Goal: Task Accomplishment & Management: Complete application form

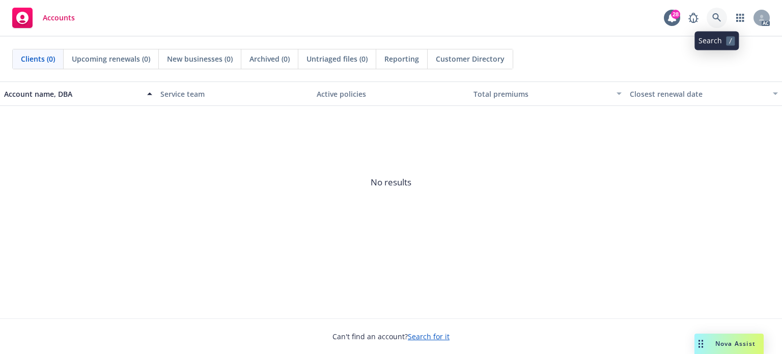
click at [712, 15] on icon at bounding box center [716, 17] width 9 height 9
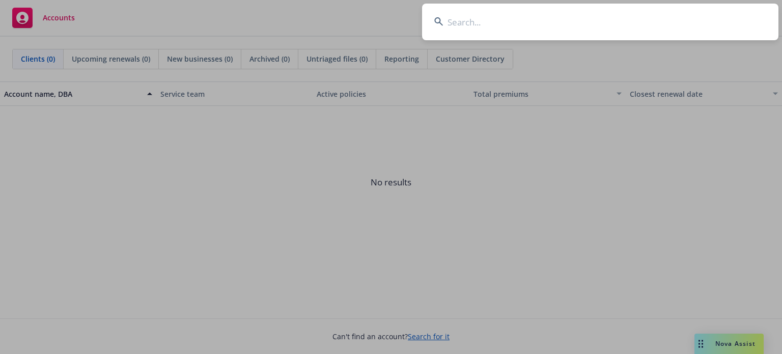
click at [476, 23] on input at bounding box center [600, 22] width 356 height 37
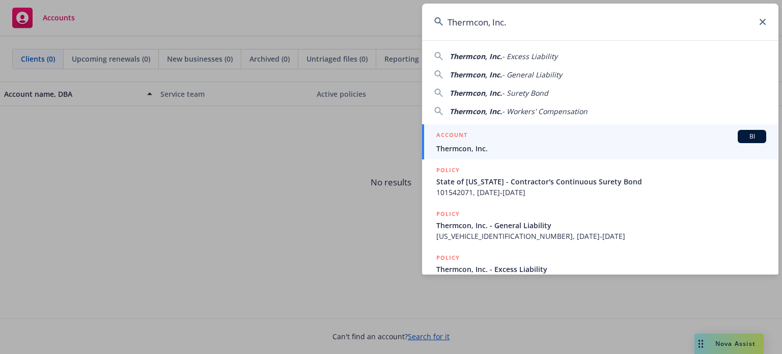
type input "Thermcon, Inc."
click at [498, 142] on div "ACCOUNT BI" at bounding box center [601, 136] width 330 height 13
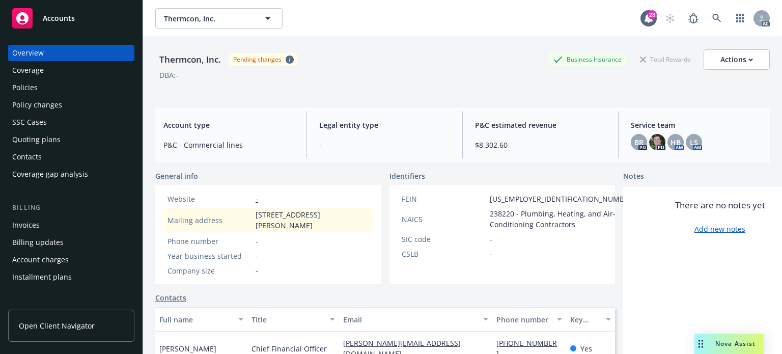
click at [57, 110] on div "Policy changes" at bounding box center [37, 105] width 50 height 16
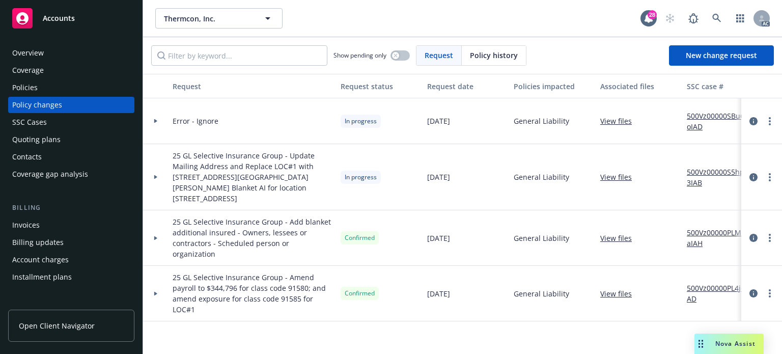
click at [158, 175] on div at bounding box center [155, 177] width 17 height 4
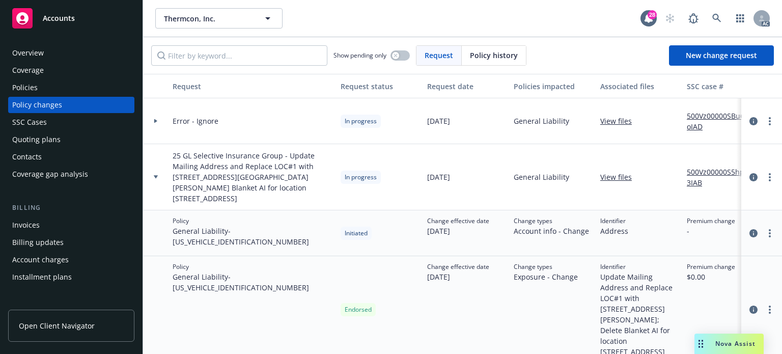
scroll to position [97, 0]
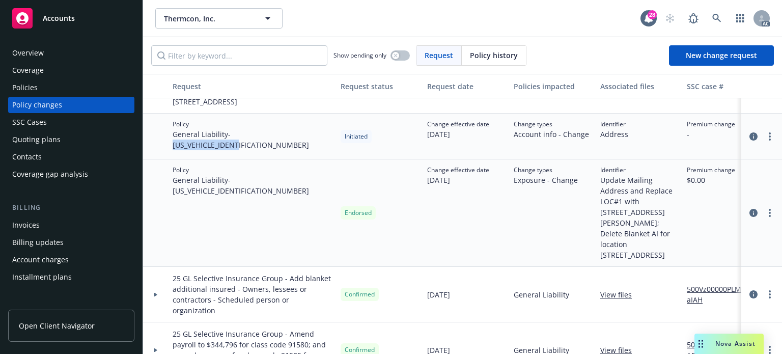
drag, startPoint x: 234, startPoint y: 124, endPoint x: 309, endPoint y: 124, distance: 75.8
click at [309, 124] on div "Policy General Liability - MP010402910004200" at bounding box center [252, 136] width 168 height 46
copy span "MP010402910004200"
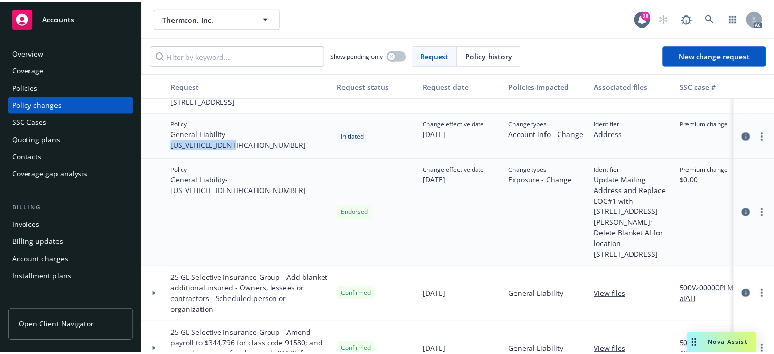
scroll to position [0, 0]
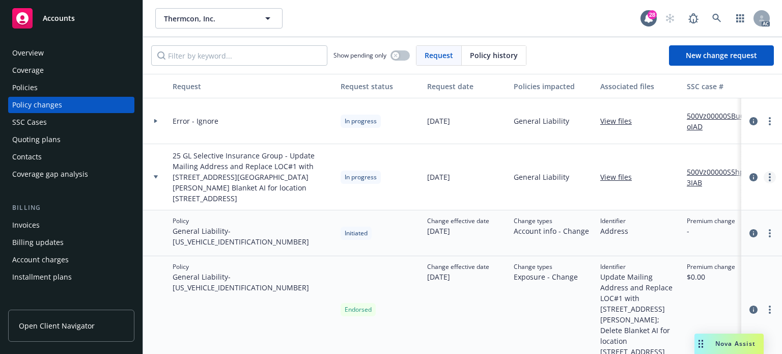
click at [763, 171] on link "more" at bounding box center [769, 177] width 12 height 12
drag, startPoint x: 554, startPoint y: 237, endPoint x: 576, endPoint y: 232, distance: 23.6
click at [554, 237] on div "Change types Account info - Change" at bounding box center [552, 233] width 87 height 46
click at [768, 229] on icon "more" at bounding box center [769, 233] width 2 height 8
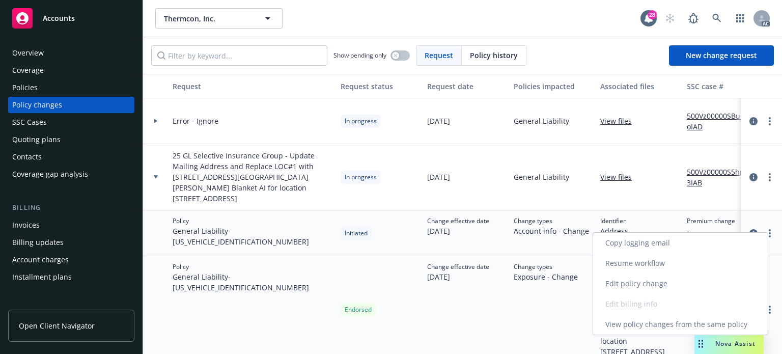
click at [656, 267] on link "Resume workflow" at bounding box center [680, 263] width 175 height 20
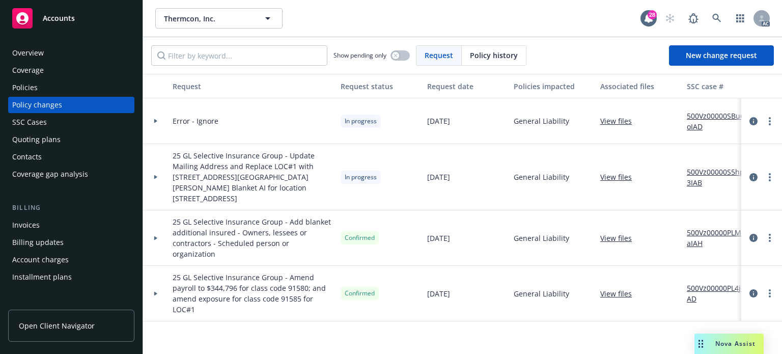
click at [152, 175] on div at bounding box center [155, 177] width 17 height 4
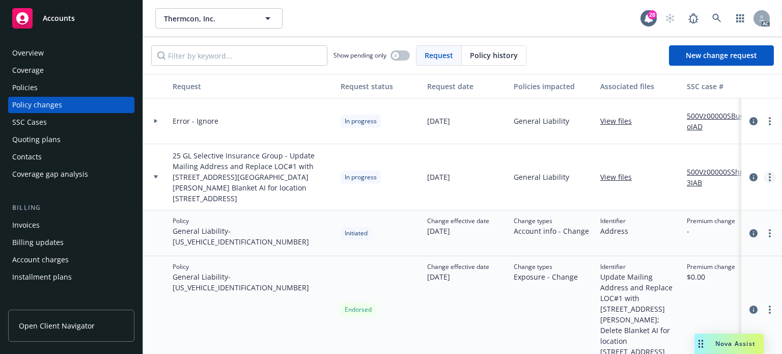
click at [768, 173] on icon "more" at bounding box center [769, 177] width 2 height 8
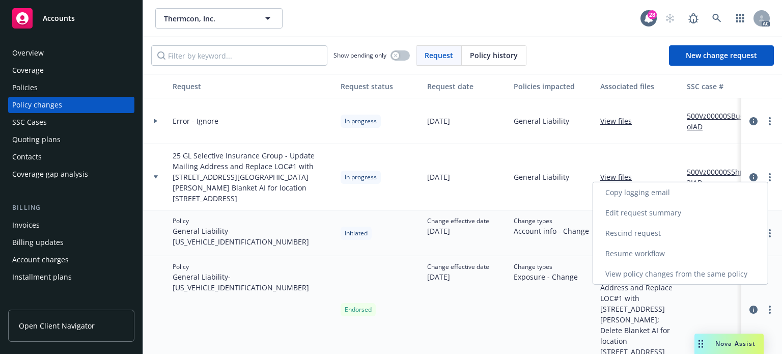
click at [631, 252] on link "Resume workflow" at bounding box center [680, 253] width 175 height 20
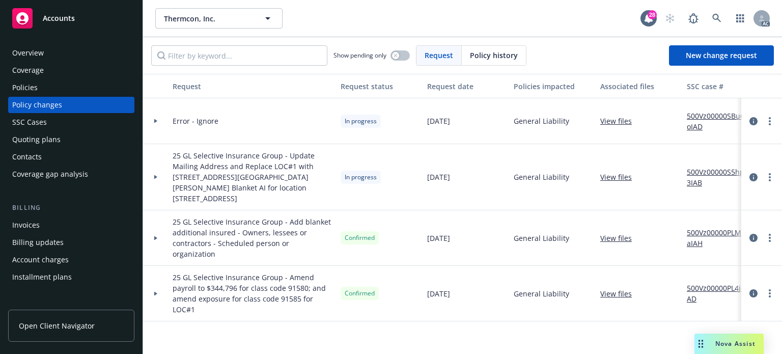
click at [157, 119] on icon at bounding box center [156, 121] width 4 height 4
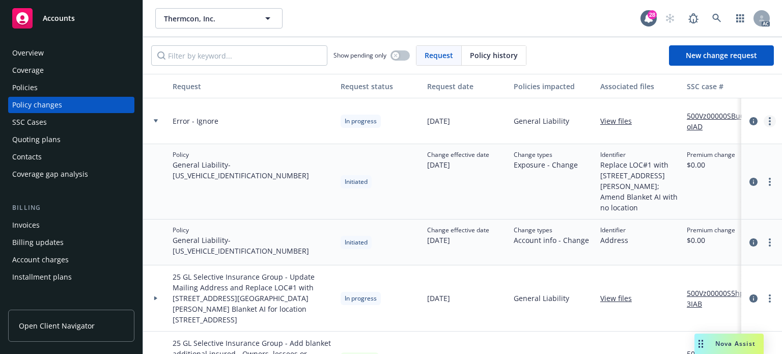
click at [763, 122] on link "more" at bounding box center [769, 121] width 12 height 12
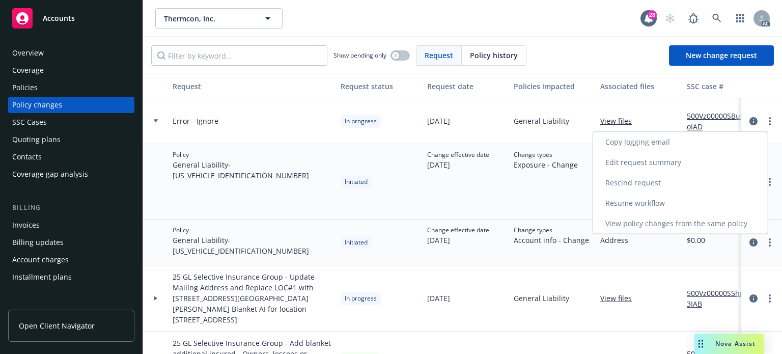
click at [639, 201] on link "Resume workflow" at bounding box center [680, 203] width 175 height 20
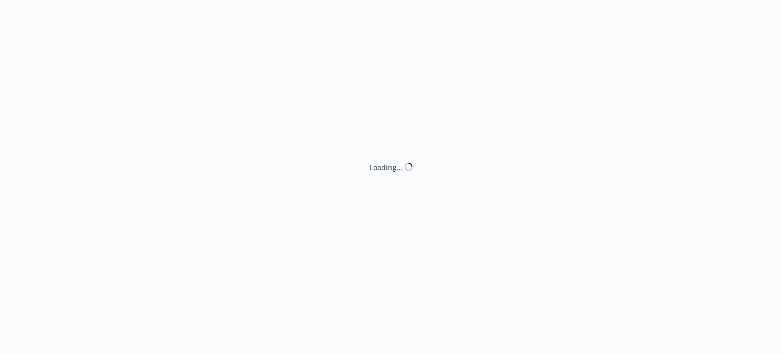
select select "ACCEPTED"
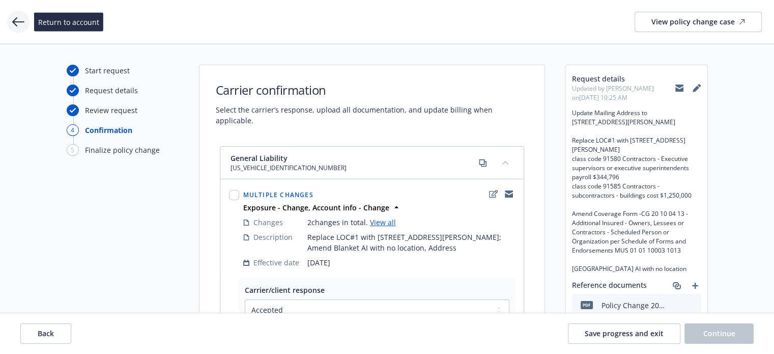
click at [18, 23] on icon at bounding box center [18, 22] width 12 height 12
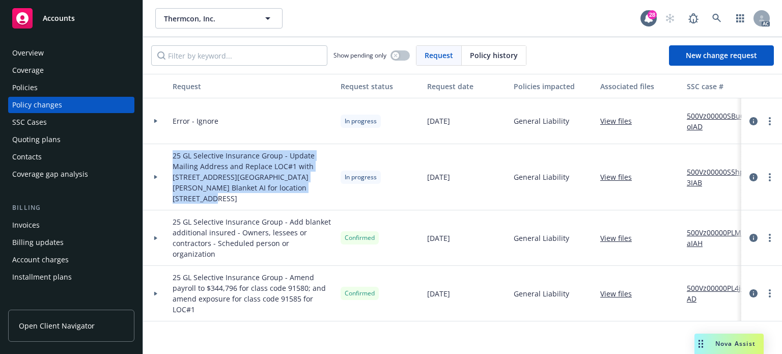
drag, startPoint x: 171, startPoint y: 156, endPoint x: 279, endPoint y: 185, distance: 111.6
click at [279, 185] on div "25 GL Selective Insurance Group - Update Mailing Address and Replace LOC#1 with…" at bounding box center [252, 177] width 168 height 66
copy span "25 GL Selective Insurance Group - Update Mailing Address and Replace LOC#1 with…"
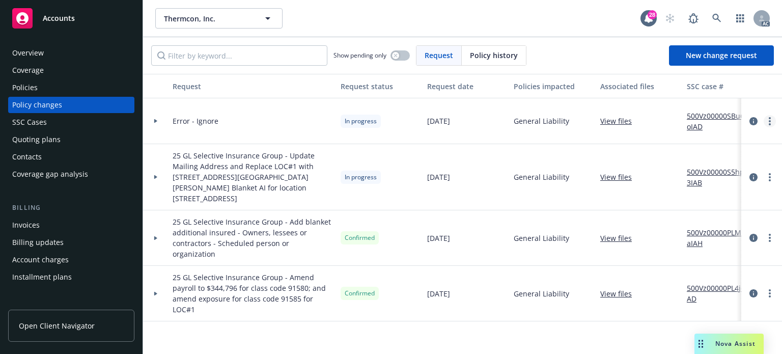
click at [769, 123] on icon "more" at bounding box center [769, 121] width 2 height 8
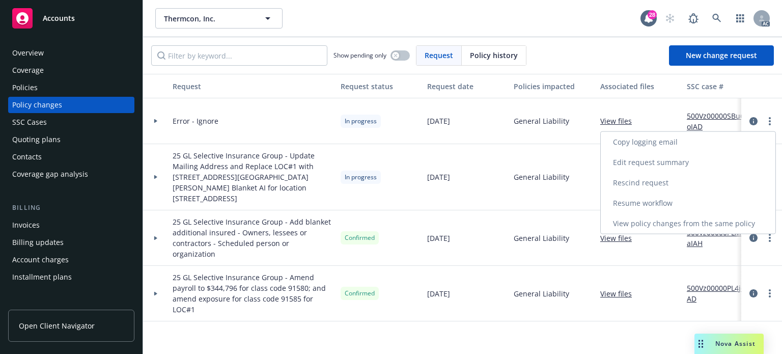
click at [646, 207] on link "Resume workflow" at bounding box center [687, 203] width 175 height 20
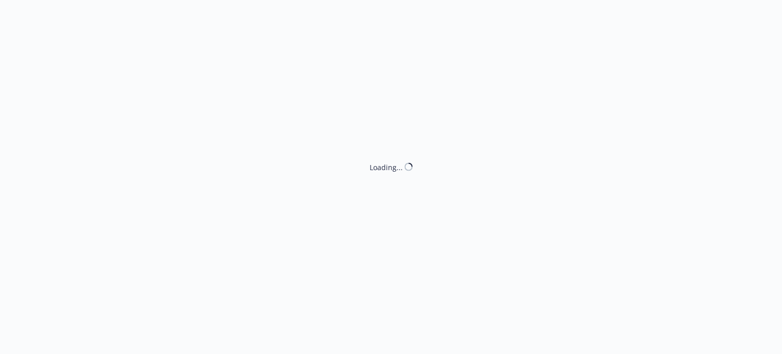
select select "ACCEPTED"
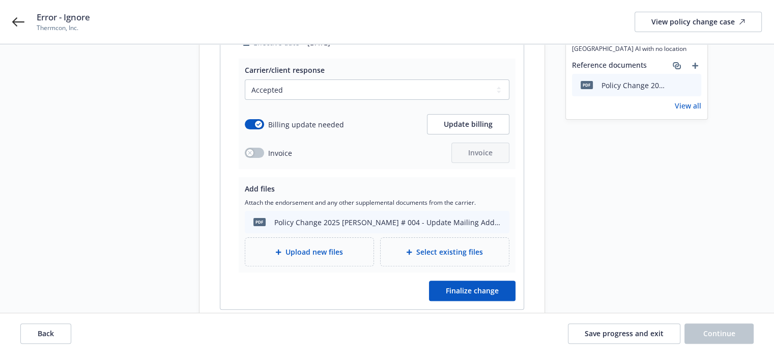
scroll to position [250, 0]
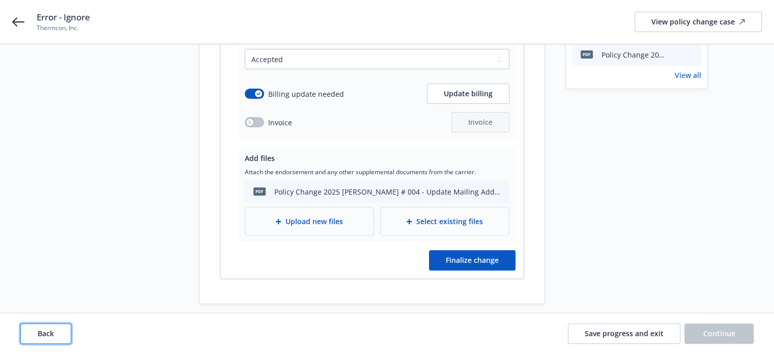
click at [50, 330] on span "Back" at bounding box center [46, 333] width 16 height 10
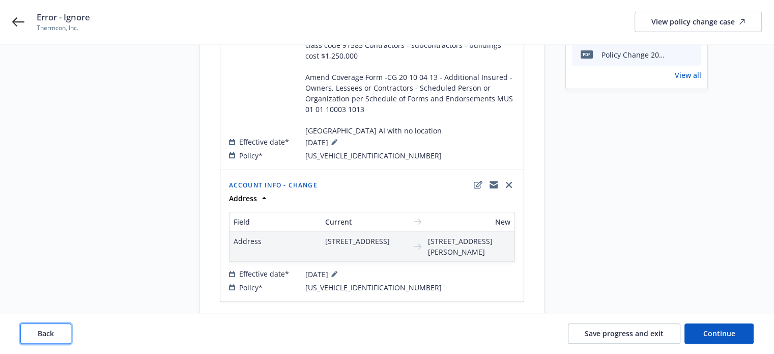
click at [50, 330] on span "Back" at bounding box center [46, 333] width 16 height 10
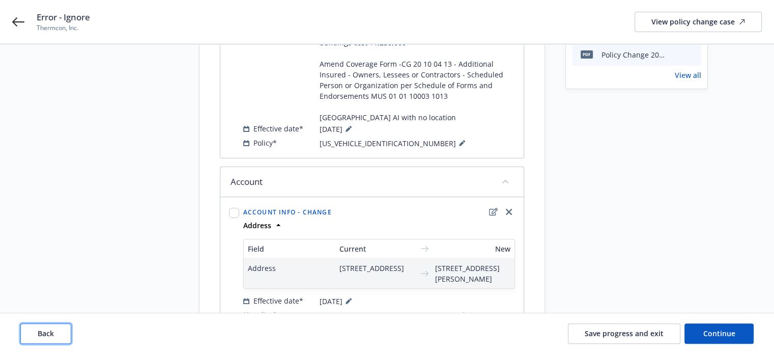
click at [50, 330] on span "Back" at bounding box center [46, 333] width 16 height 10
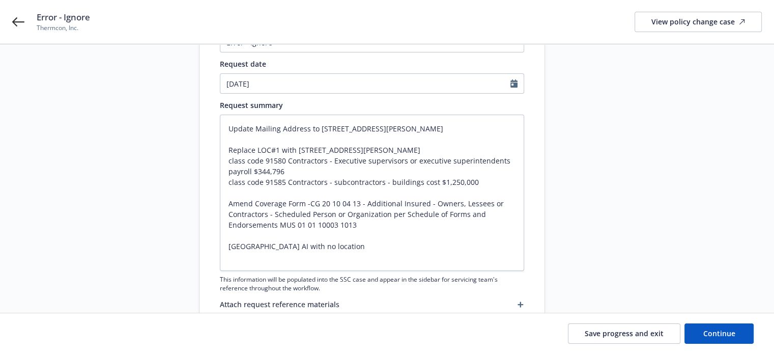
scroll to position [43, 0]
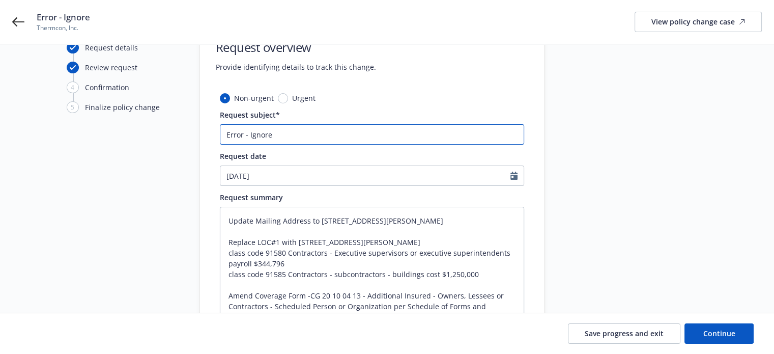
drag, startPoint x: 294, startPoint y: 139, endPoint x: 147, endPoint y: 133, distance: 146.7
click at [147, 133] on div "Start request Request details Review request 4 Confirmation 5 Finalize policy c…" at bounding box center [387, 234] width 750 height 424
paste input "25 GL Selective Insurance Group - Update Mailing Address and Replace LOC#1 with…"
type textarea "x"
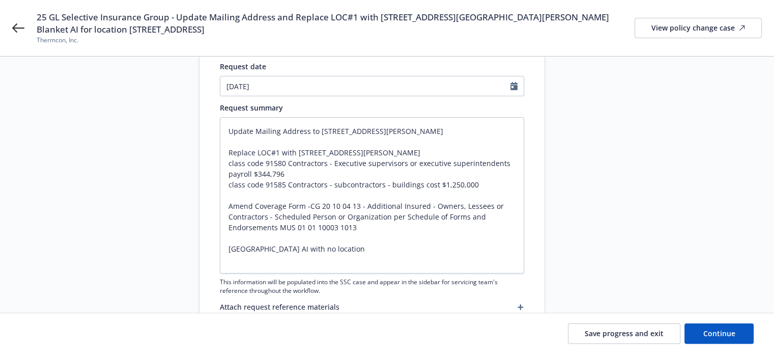
scroll to position [208, 0]
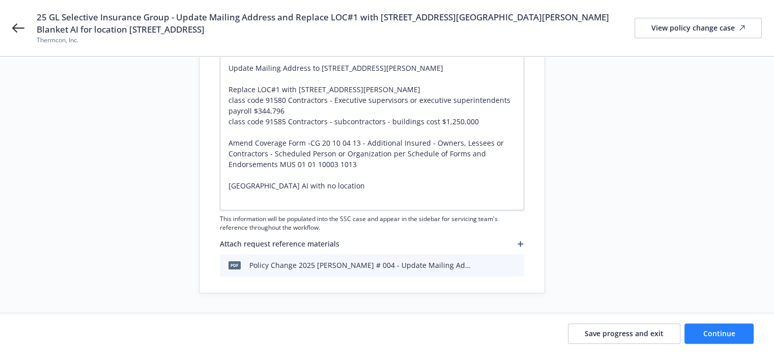
type input "25 GL Selective Insurance Group - Update Mailing Address and Replace LOC#1 with…"
click at [713, 331] on span "Continue" at bounding box center [719, 333] width 32 height 10
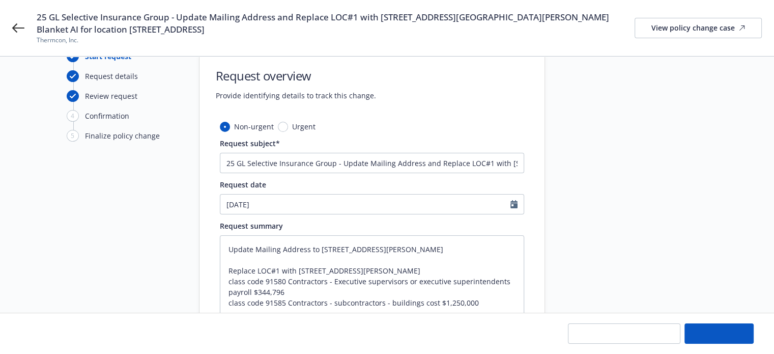
scroll to position [0, 0]
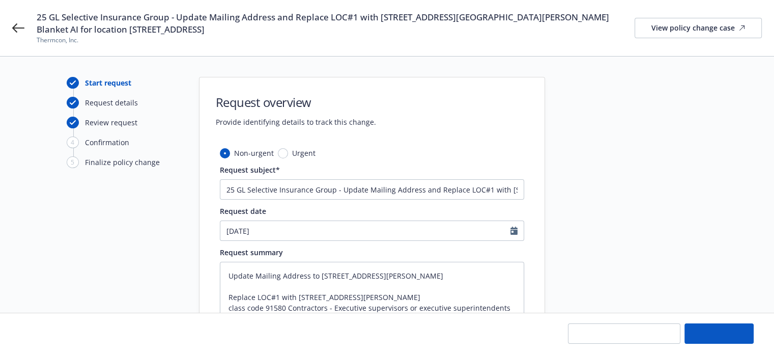
type textarea "x"
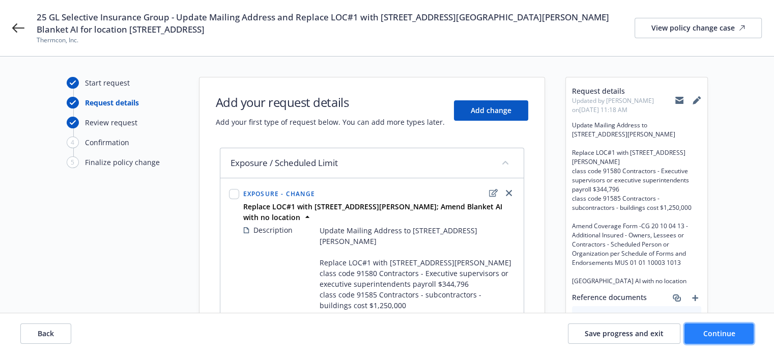
click at [709, 335] on span "Continue" at bounding box center [719, 333] width 32 height 10
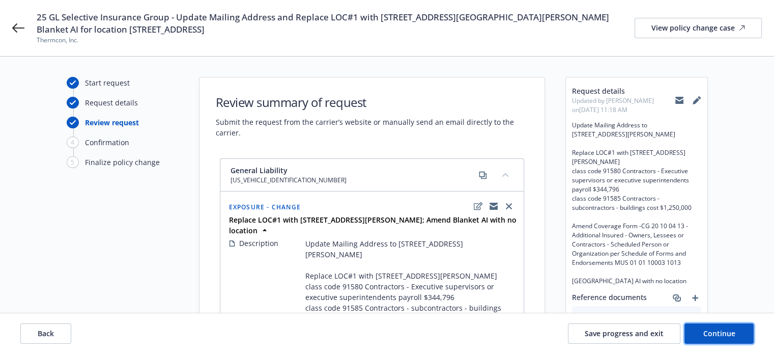
click at [719, 333] on span "Continue" at bounding box center [719, 333] width 32 height 10
select select "ACCEPTED"
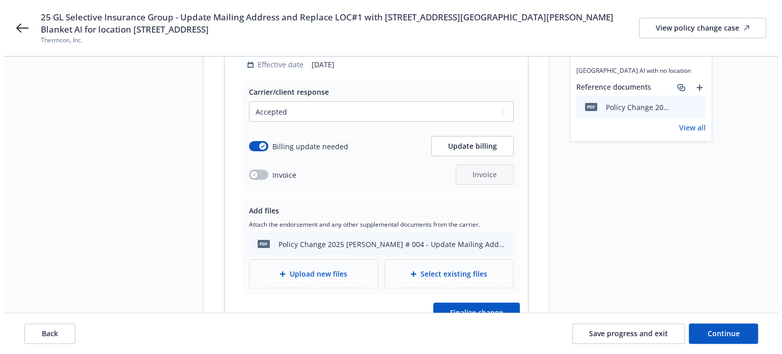
scroll to position [263, 0]
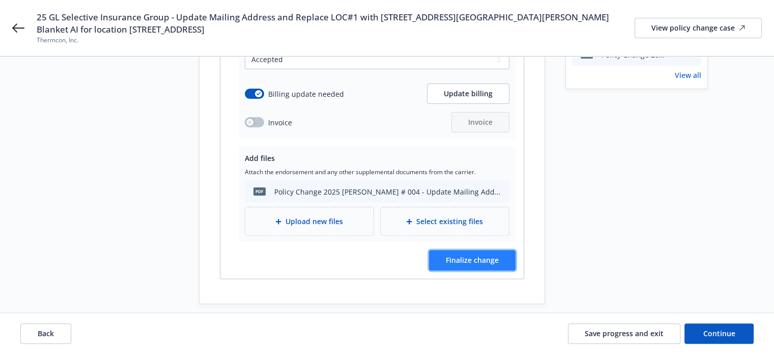
click at [496, 254] on button "Finalize change" at bounding box center [472, 260] width 87 height 20
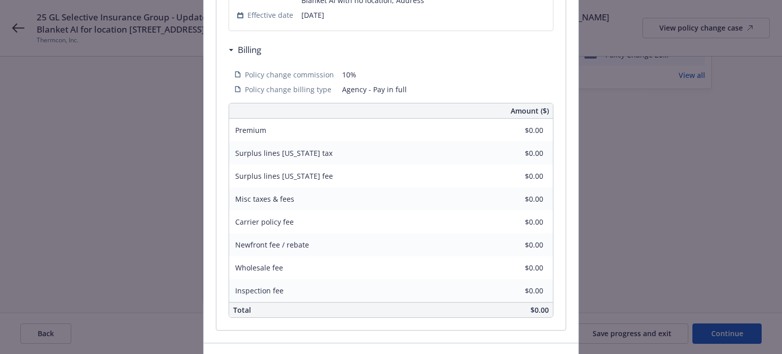
scroll to position [353, 0]
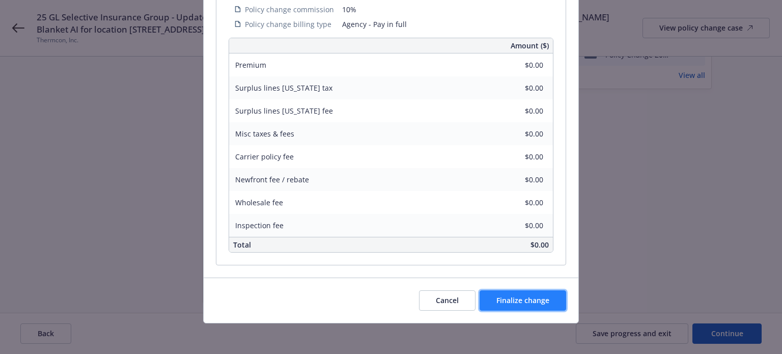
click at [505, 297] on span "Finalize change" at bounding box center [522, 300] width 53 height 10
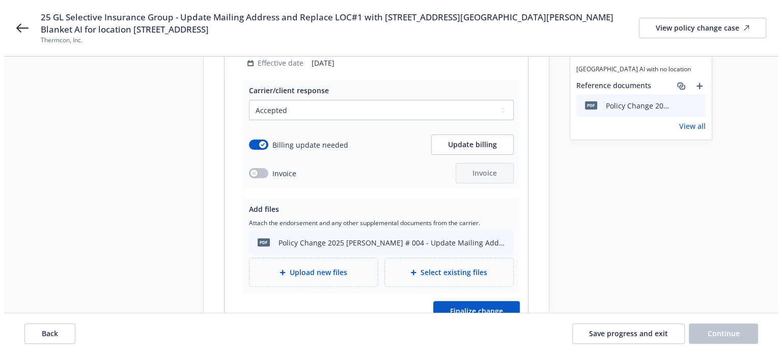
scroll to position [263, 0]
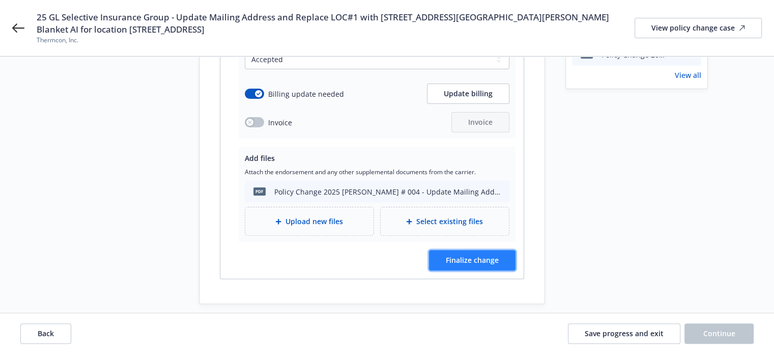
click at [467, 255] on span "Finalize change" at bounding box center [472, 260] width 53 height 10
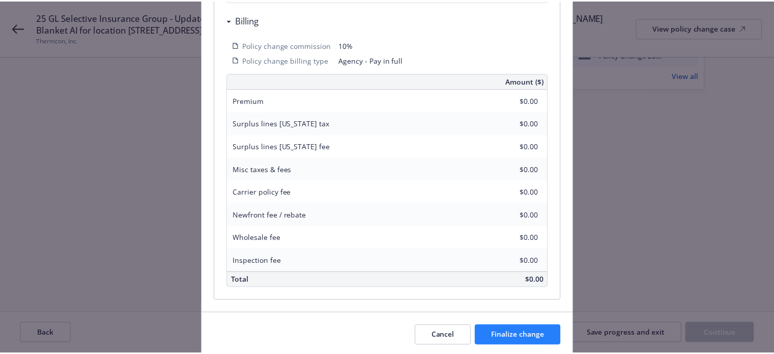
scroll to position [353, 0]
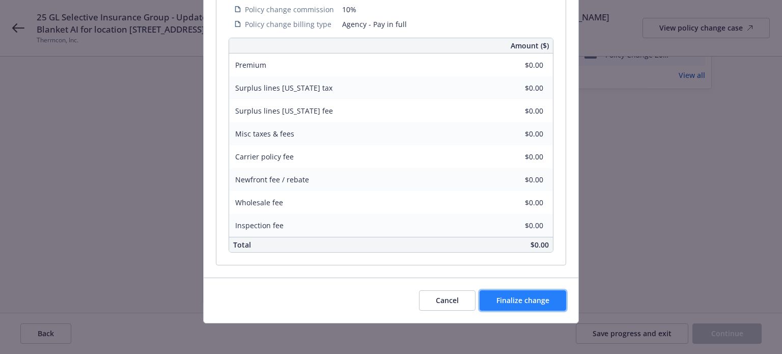
click at [496, 299] on span "Finalize change" at bounding box center [522, 300] width 53 height 10
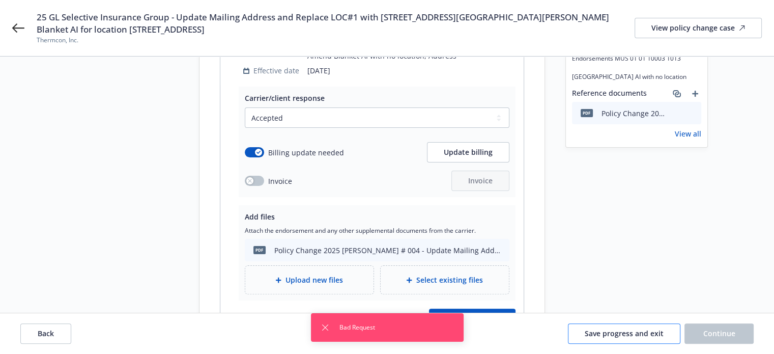
scroll to position [161, 0]
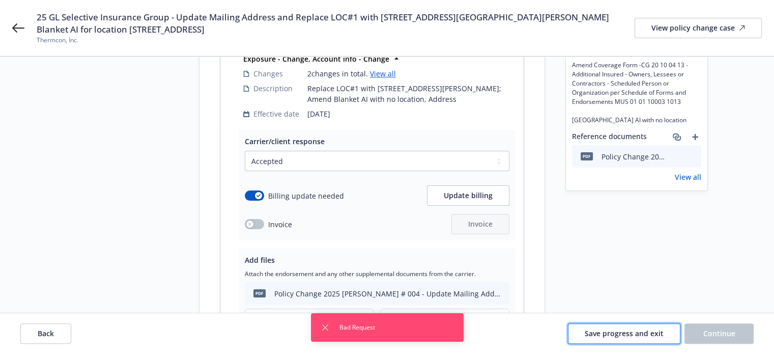
click at [594, 335] on span "Save progress and exit" at bounding box center [624, 333] width 79 height 10
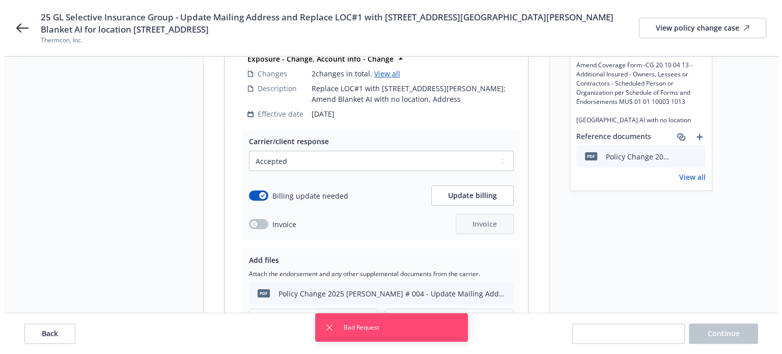
scroll to position [0, 0]
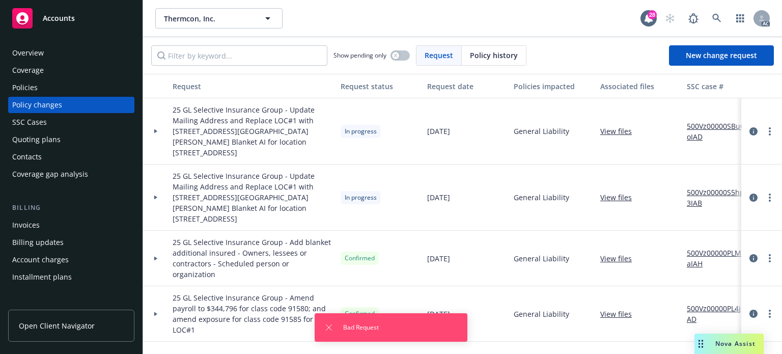
click at [156, 195] on icon at bounding box center [155, 197] width 3 height 4
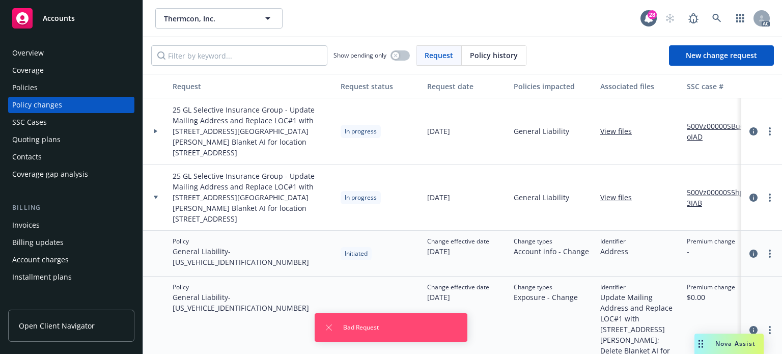
click at [155, 129] on icon at bounding box center [156, 131] width 4 height 4
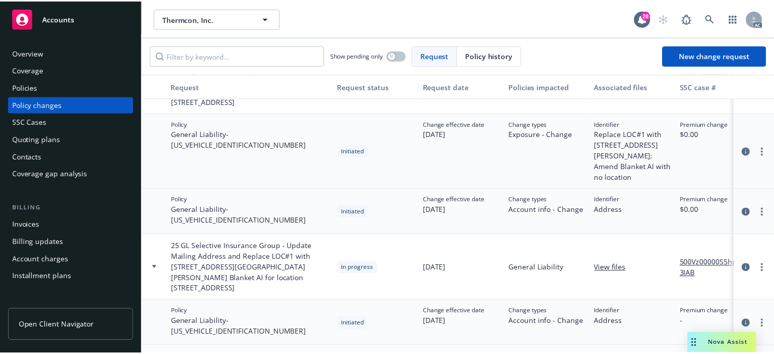
scroll to position [153, 0]
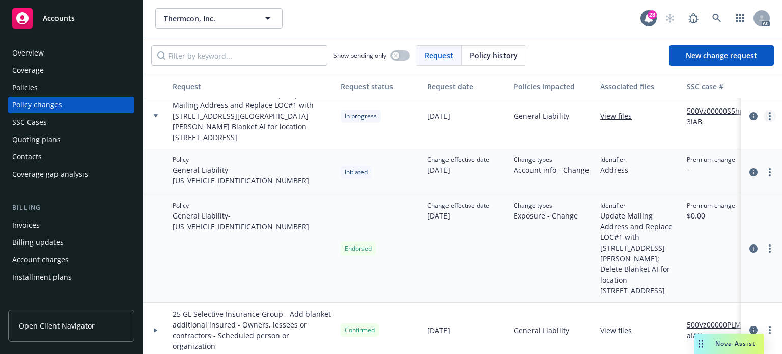
click at [768, 112] on icon "more" at bounding box center [769, 116] width 2 height 8
click at [517, 175] on div "Change types Account info - Change" at bounding box center [552, 172] width 87 height 46
click at [768, 171] on circle "more" at bounding box center [769, 172] width 2 height 2
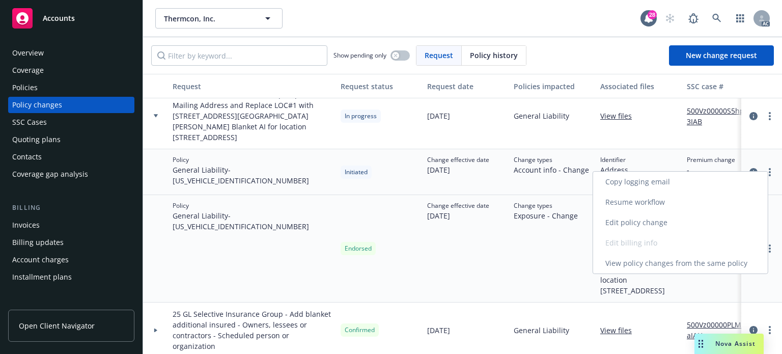
click at [642, 223] on link "Edit policy change" at bounding box center [680, 222] width 175 height 20
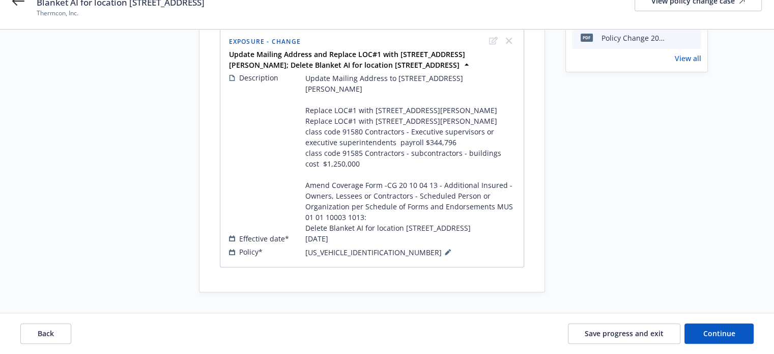
scroll to position [354, 0]
click at [711, 336] on span "Continue" at bounding box center [719, 333] width 32 height 10
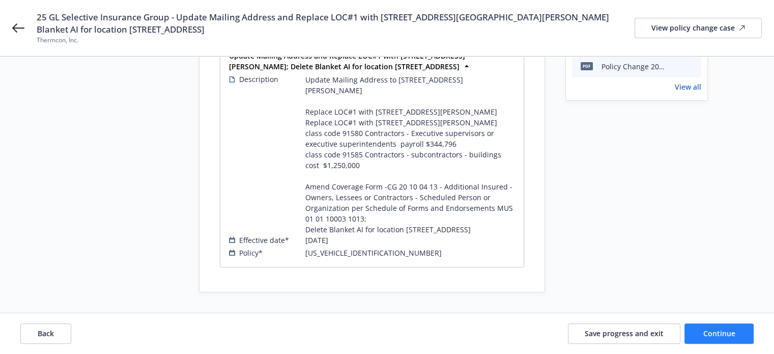
scroll to position [326, 0]
click at [714, 344] on div "Back Save progress and exit Continue" at bounding box center [387, 333] width 774 height 41
click at [715, 336] on span "Continue" at bounding box center [719, 333] width 32 height 10
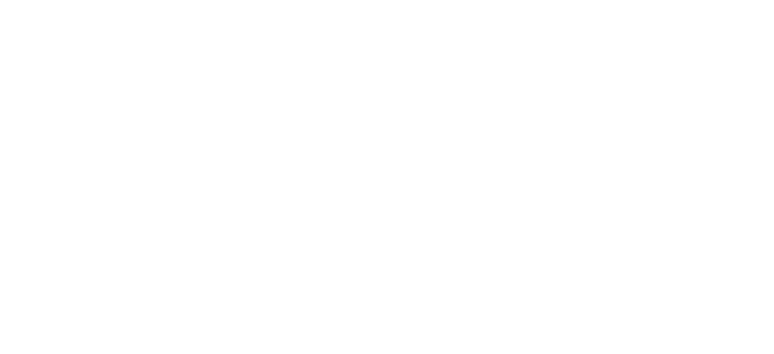
scroll to position [0, 0]
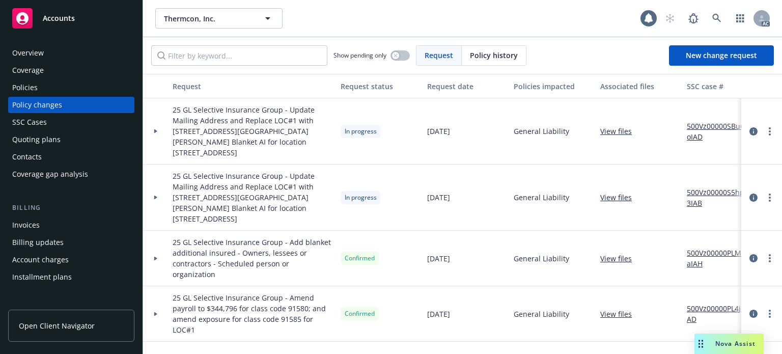
select select "ACCEPTED"
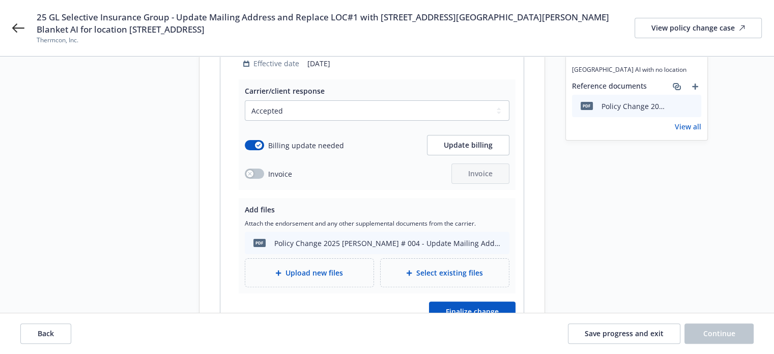
scroll to position [263, 0]
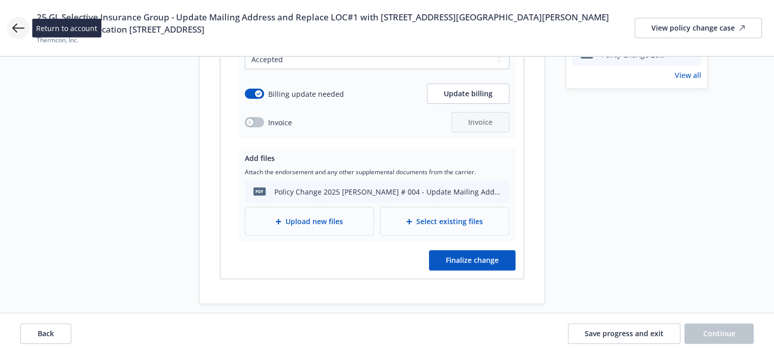
click at [16, 27] on icon at bounding box center [18, 27] width 12 height 9
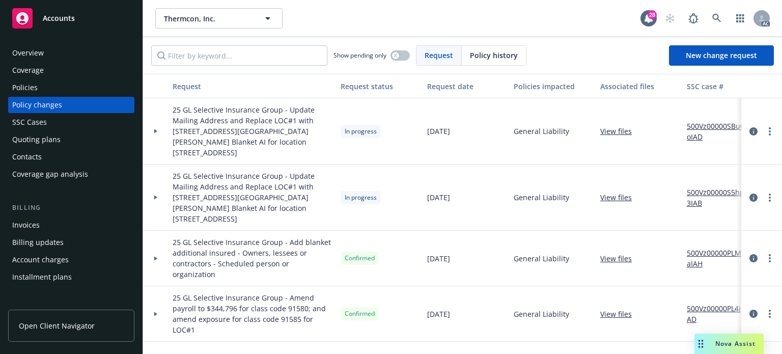
click at [155, 195] on icon at bounding box center [155, 197] width 3 height 4
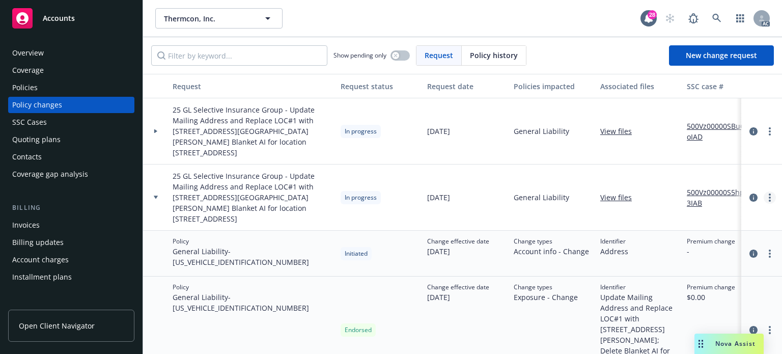
click at [763, 191] on link "more" at bounding box center [769, 197] width 12 height 12
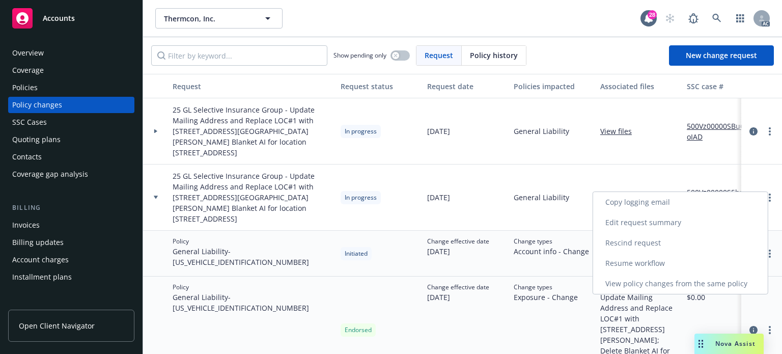
click at [646, 264] on link "Resume workflow" at bounding box center [680, 263] width 175 height 20
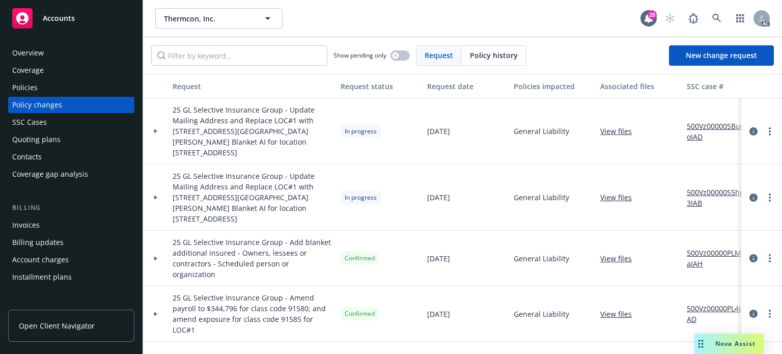
click at [157, 129] on icon at bounding box center [156, 131] width 4 height 4
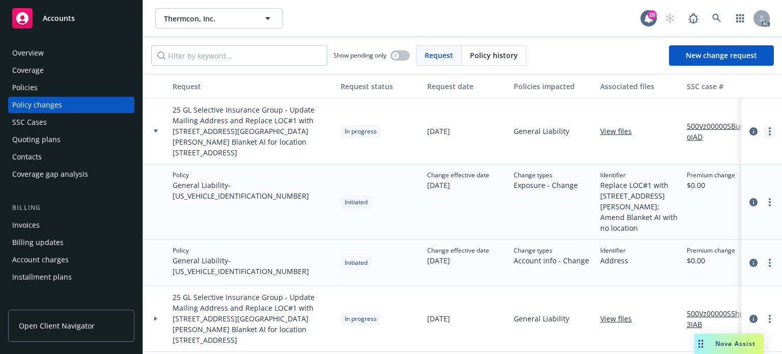
click at [768, 127] on icon "more" at bounding box center [769, 131] width 2 height 8
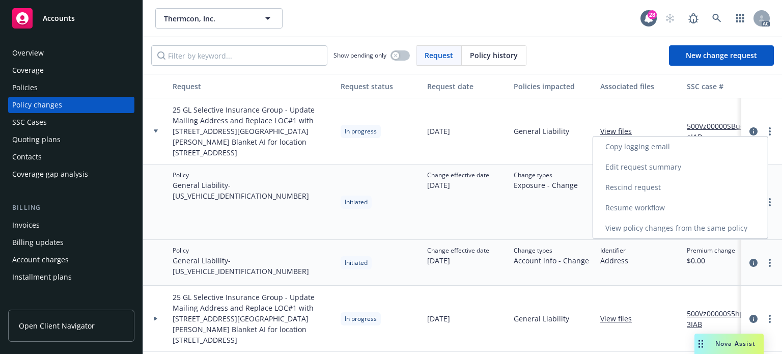
click at [624, 206] on link "Resume workflow" at bounding box center [680, 207] width 175 height 20
select select "ACCEPTED"
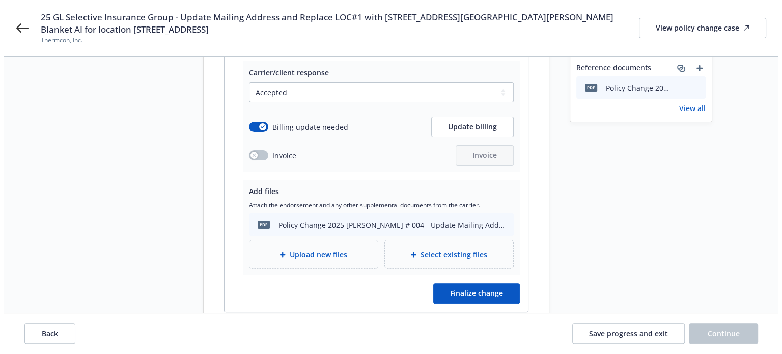
scroll to position [212, 0]
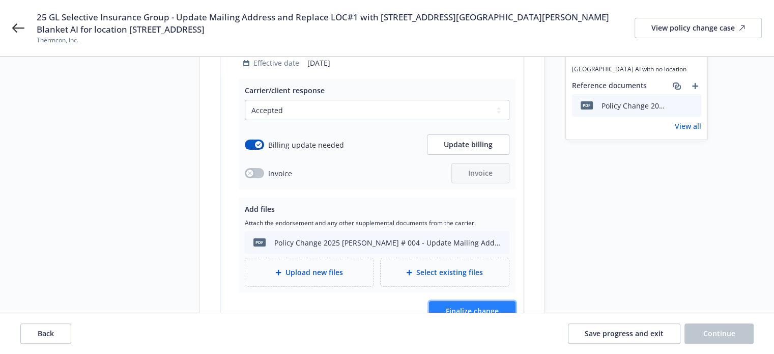
click at [472, 306] on span "Finalize change" at bounding box center [472, 311] width 53 height 10
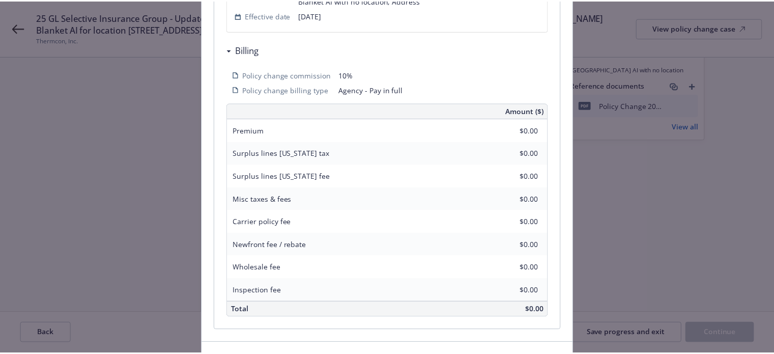
scroll to position [353, 0]
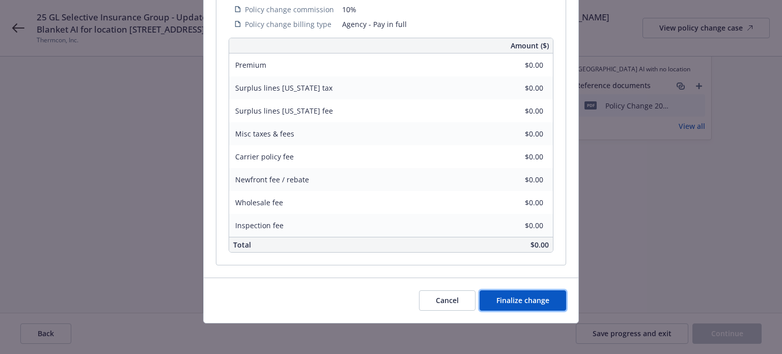
drag, startPoint x: 512, startPoint y: 297, endPoint x: 517, endPoint y: 283, distance: 14.0
click at [512, 297] on span "Finalize change" at bounding box center [522, 300] width 53 height 10
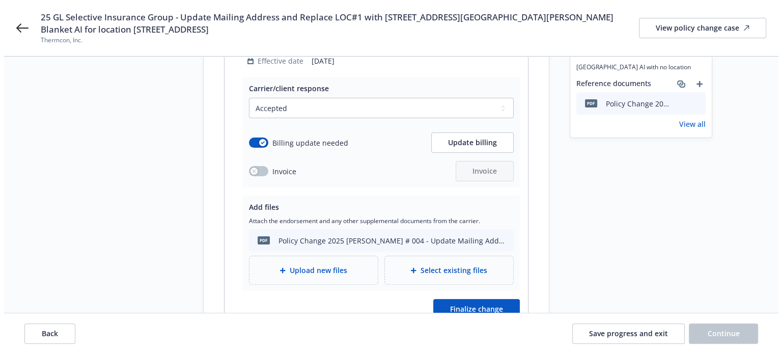
scroll to position [263, 0]
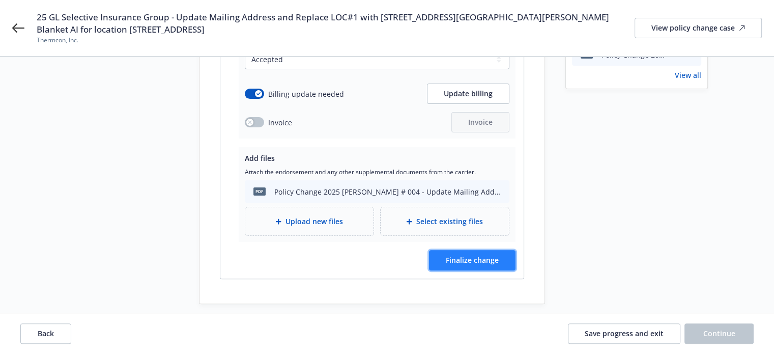
click at [493, 255] on span "Finalize change" at bounding box center [472, 260] width 53 height 10
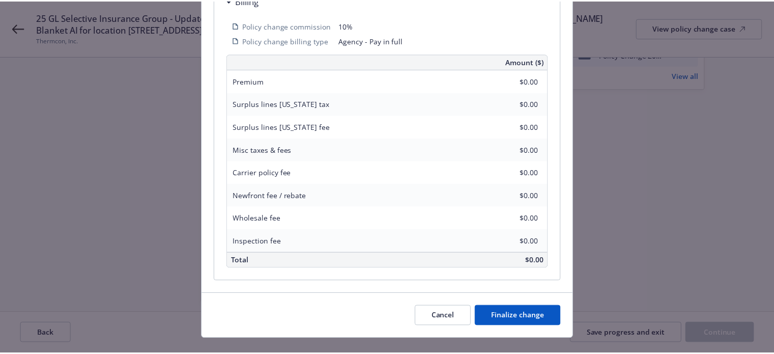
scroll to position [353, 0]
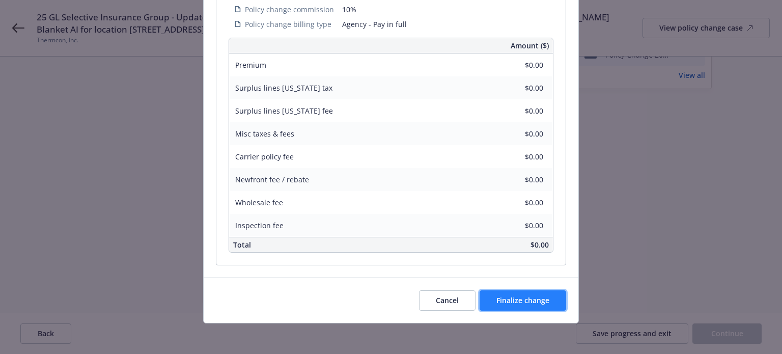
click at [505, 296] on span "Finalize change" at bounding box center [522, 300] width 53 height 10
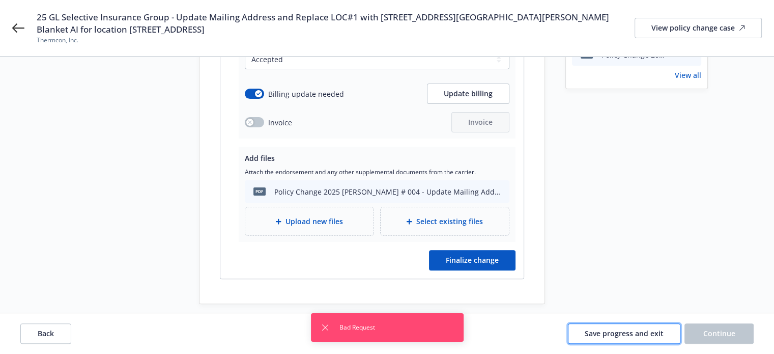
click at [613, 330] on span "Save progress and exit" at bounding box center [624, 333] width 79 height 10
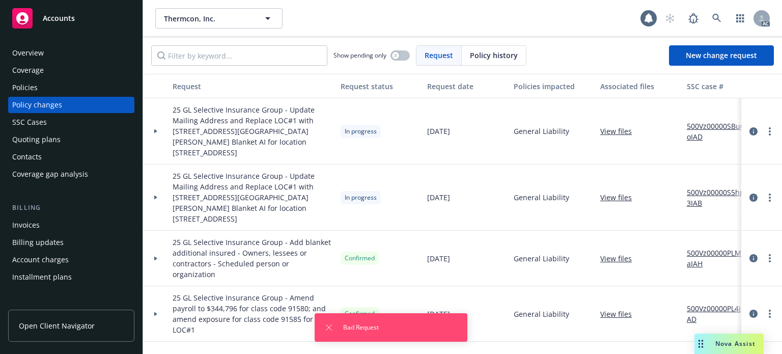
drag, startPoint x: 155, startPoint y: 180, endPoint x: 243, endPoint y: 175, distance: 88.2
click at [155, 195] on icon at bounding box center [155, 197] width 3 height 4
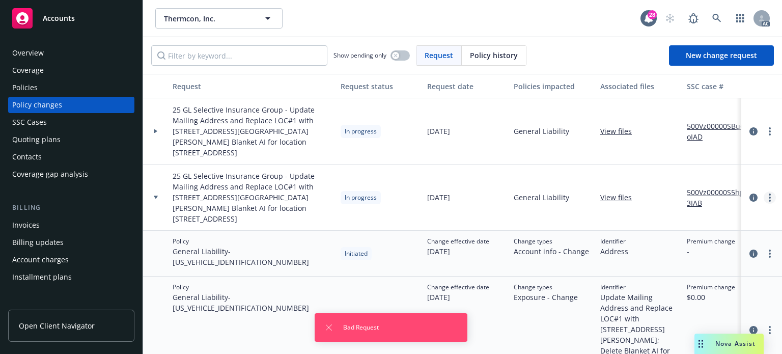
click at [768, 193] on icon "more" at bounding box center [769, 197] width 2 height 8
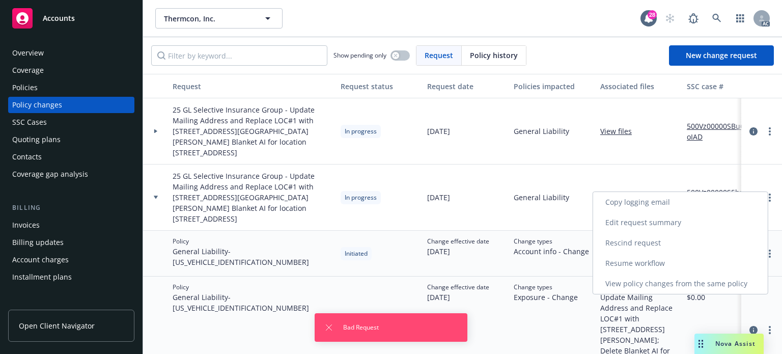
click at [626, 263] on link "Resume workflow" at bounding box center [680, 263] width 175 height 20
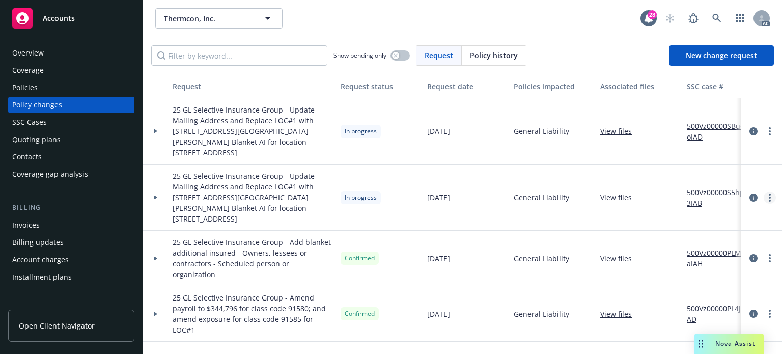
click at [770, 191] on link "more" at bounding box center [769, 197] width 12 height 12
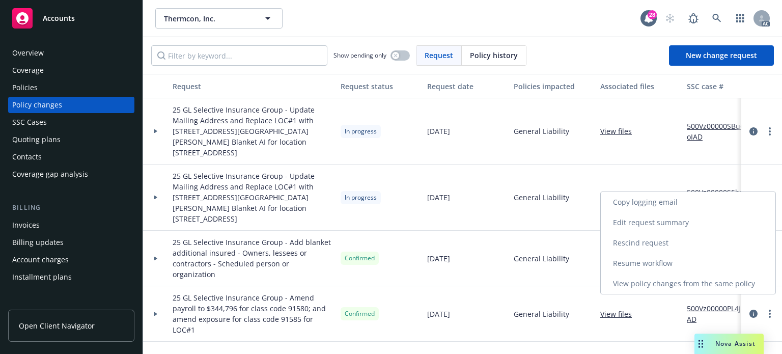
click at [690, 219] on link "Edit request summary" at bounding box center [687, 222] width 175 height 20
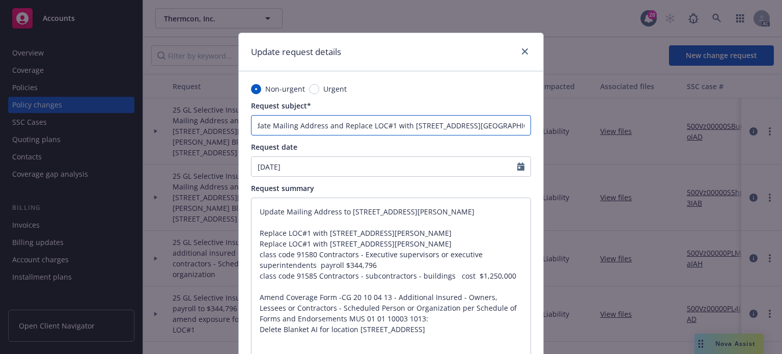
scroll to position [0, 290]
drag, startPoint x: 254, startPoint y: 125, endPoint x: 566, endPoint y: 131, distance: 312.0
click at [566, 131] on div "Update request details Non-urgent Urgent Request subject* 25 GL Selective Insur…" at bounding box center [391, 177] width 782 height 354
type textarea "x"
type input "E"
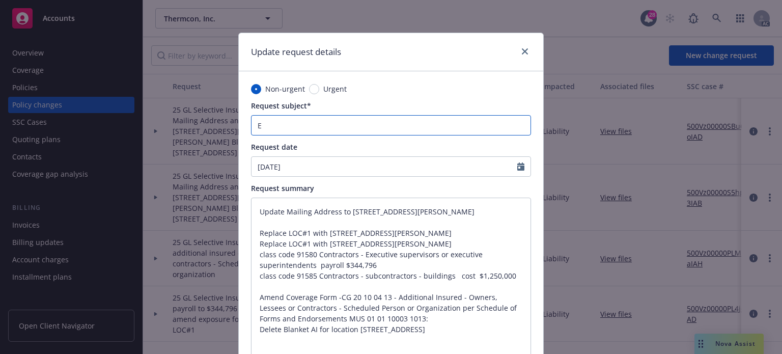
scroll to position [0, 0]
type textarea "x"
type input "Er"
type textarea "x"
type input "Err"
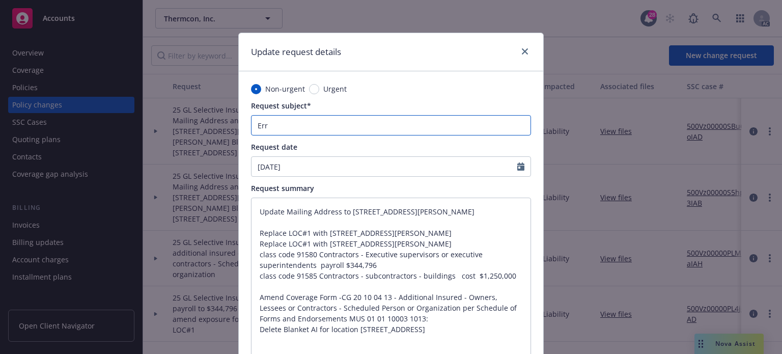
type textarea "x"
type input "Erro"
type textarea "x"
type input "Error"
type textarea "x"
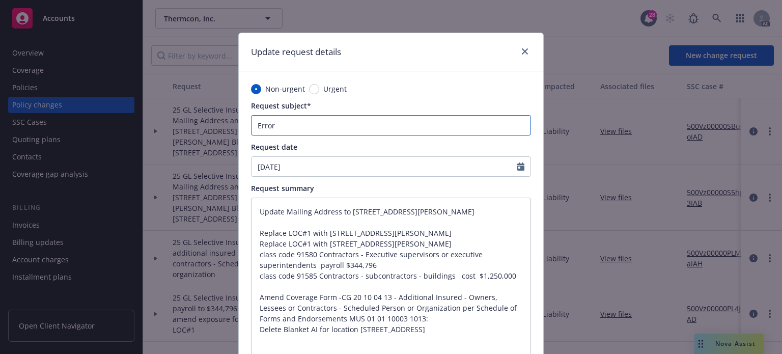
type input "Error"
type textarea "x"
type input "Error -"
type textarea "x"
type input "Error -"
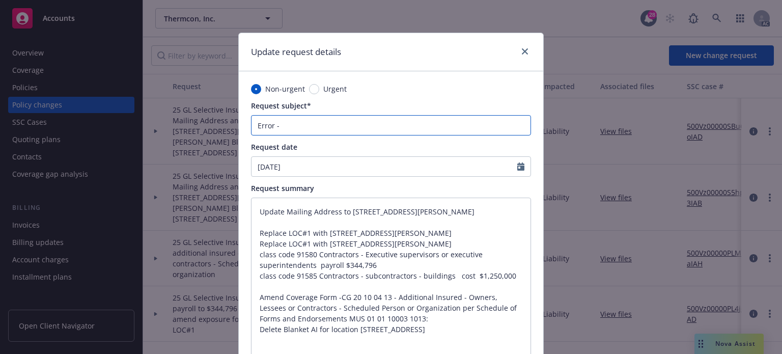
type textarea "x"
type input "Error - i"
type textarea "x"
type input "Error - ig"
type textarea "x"
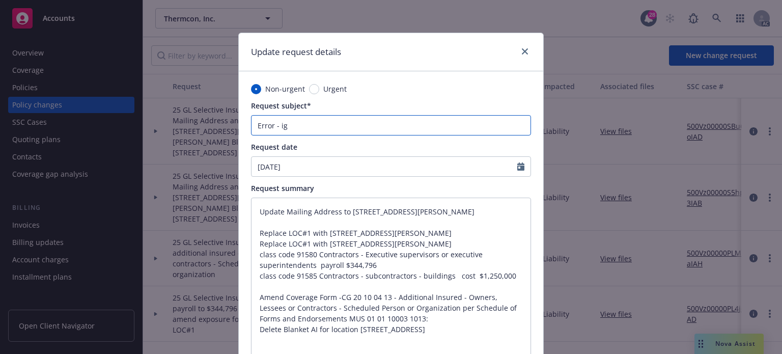
type input "Error - ign"
type textarea "x"
type input "Error - igno"
type textarea "x"
type input "Error - ignor"
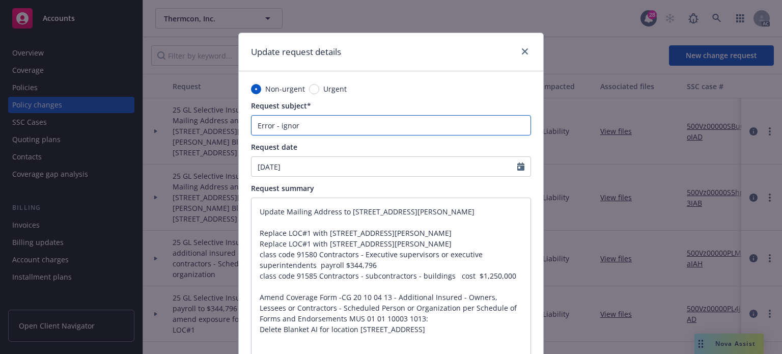
type textarea "x"
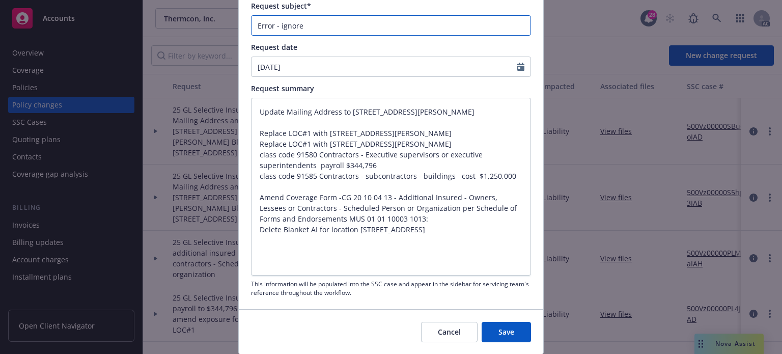
scroll to position [133, 0]
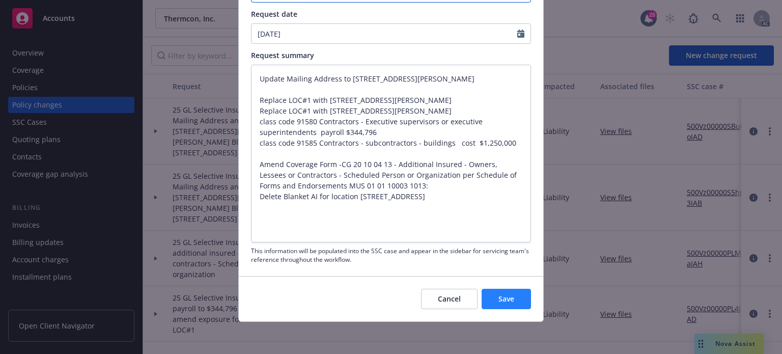
type input "Error - ignore"
click at [508, 299] on span "Save" at bounding box center [506, 299] width 16 height 10
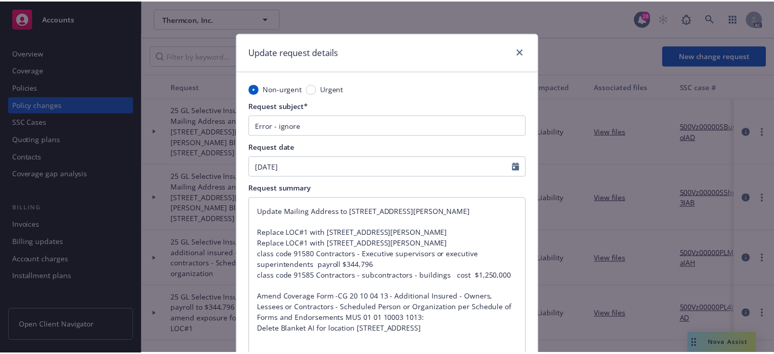
scroll to position [0, 0]
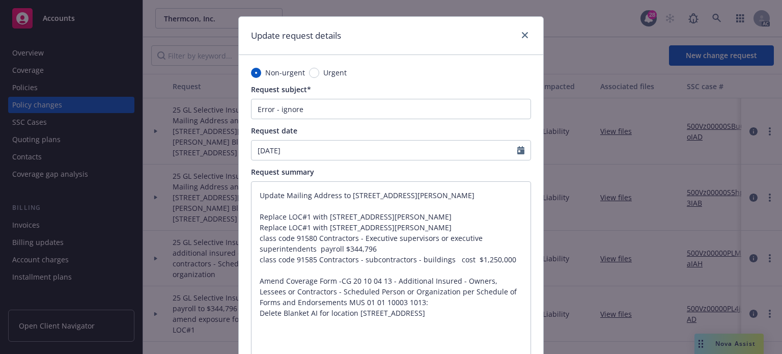
type textarea "x"
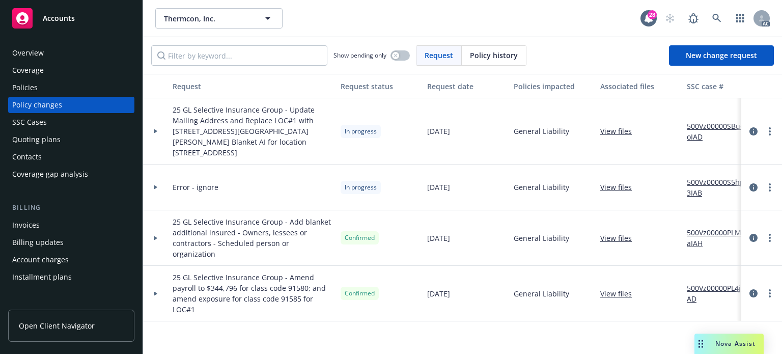
click at [706, 121] on link "500Vz00000SBu6oIAD" at bounding box center [720, 131] width 68 height 21
drag, startPoint x: 153, startPoint y: 126, endPoint x: 172, endPoint y: 126, distance: 19.3
click at [154, 129] on icon at bounding box center [156, 131] width 4 height 4
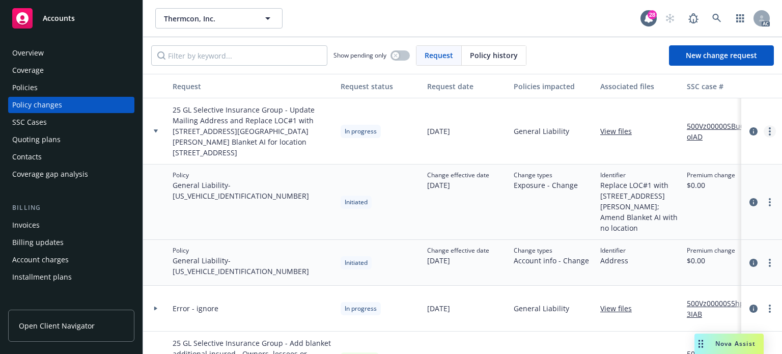
click at [763, 126] on link "more" at bounding box center [769, 131] width 12 height 12
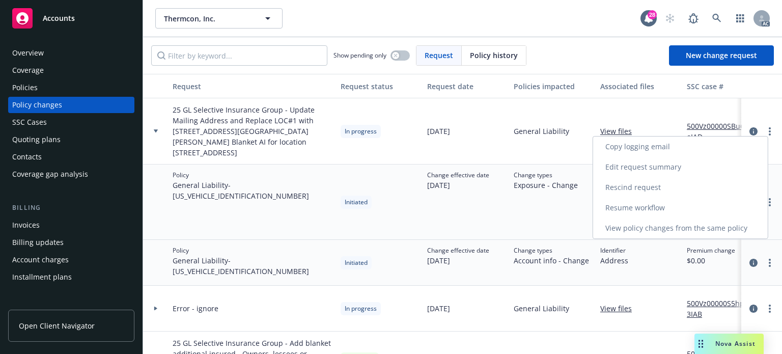
click at [650, 204] on link "Resume workflow" at bounding box center [680, 207] width 175 height 20
select select "ACCEPTED"
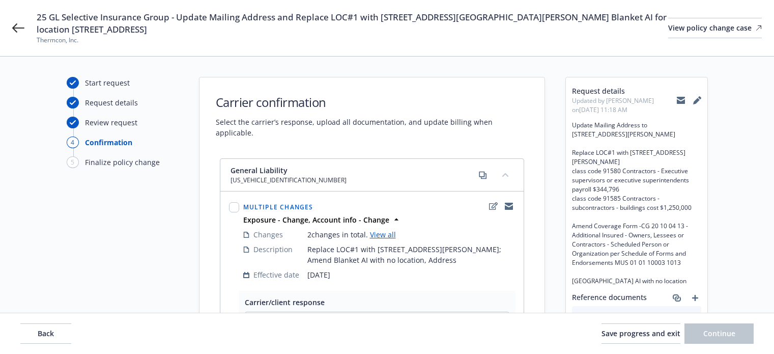
select select "ACCEPTED"
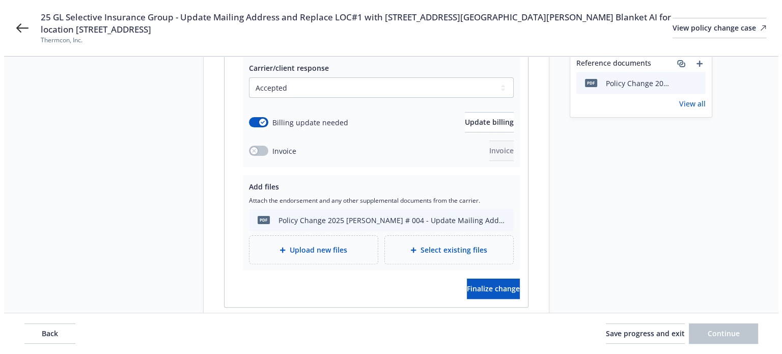
scroll to position [263, 0]
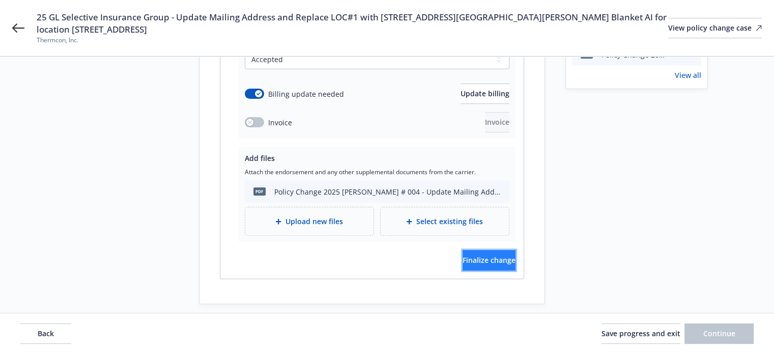
click at [473, 255] on span "Finalize change" at bounding box center [489, 260] width 53 height 10
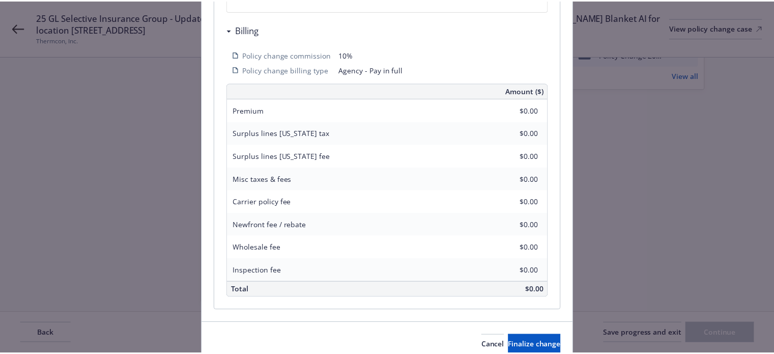
scroll to position [353, 0]
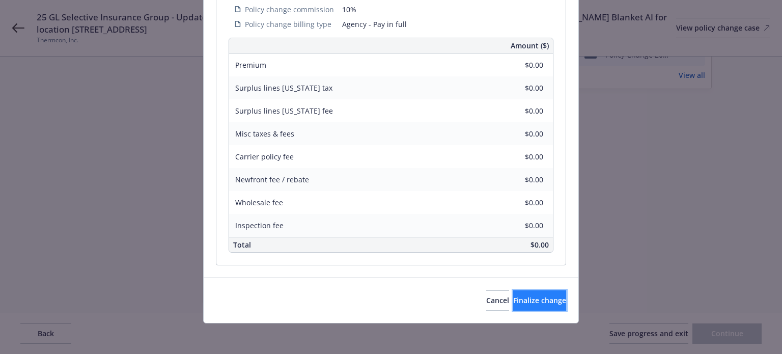
click at [513, 305] on button "Finalize change" at bounding box center [539, 300] width 53 height 20
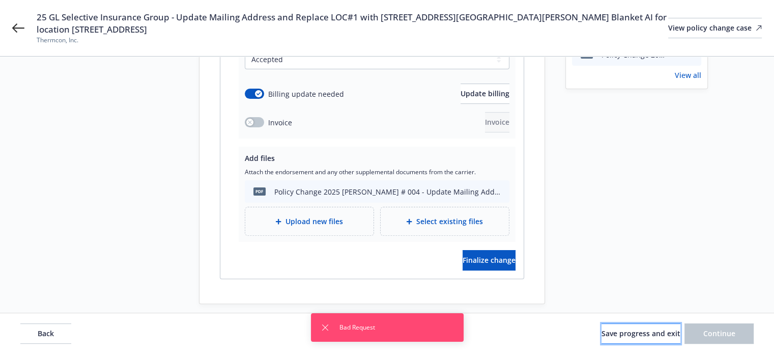
click at [601, 332] on span "Save progress and exit" at bounding box center [640, 333] width 79 height 10
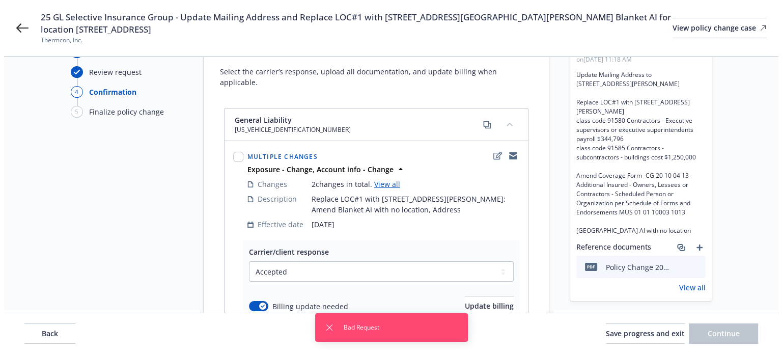
scroll to position [0, 0]
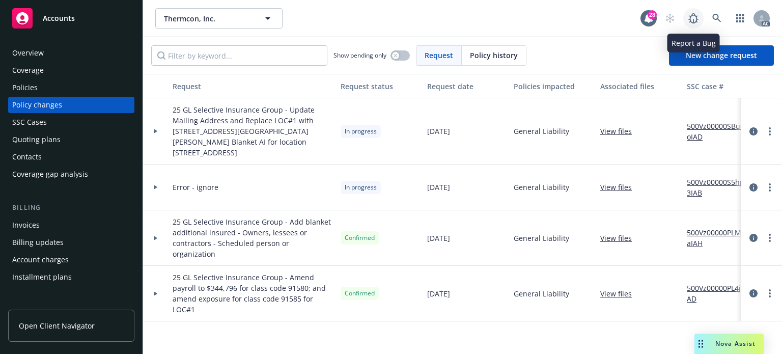
click at [691, 20] on icon at bounding box center [693, 18] width 12 height 12
